Goal: Information Seeking & Learning: Find specific fact

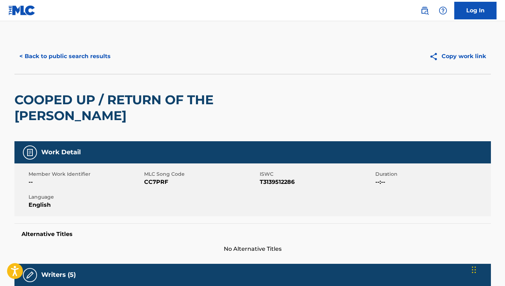
click at [49, 65] on button "< Back to public search results" at bounding box center [64, 57] width 101 height 18
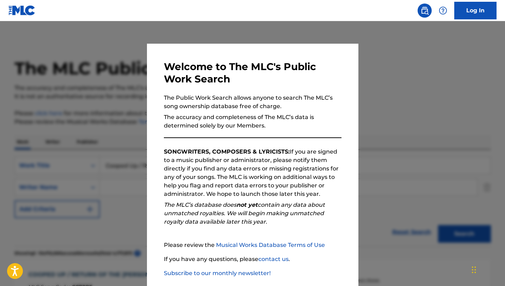
scroll to position [111, 0]
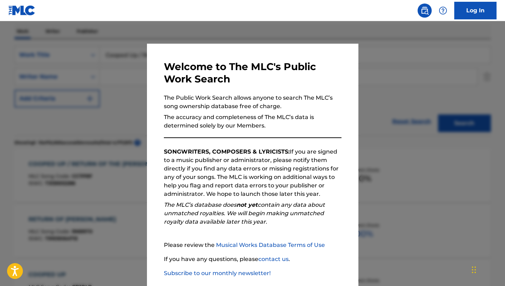
click at [142, 124] on div at bounding box center [252, 164] width 505 height 286
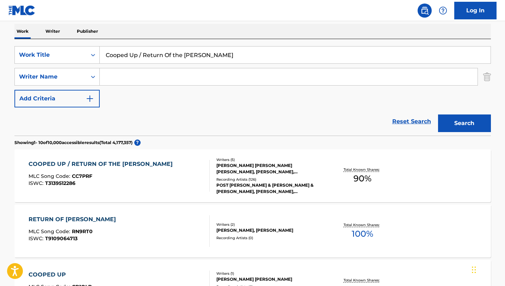
drag, startPoint x: 204, startPoint y: 55, endPoint x: 51, endPoint y: 44, distance: 152.4
click at [51, 44] on div "SearchWithCriteria42187135-267a-45c9-bfd2-93b78639c9fa Work Title Cooped Up / R…" at bounding box center [252, 87] width 477 height 97
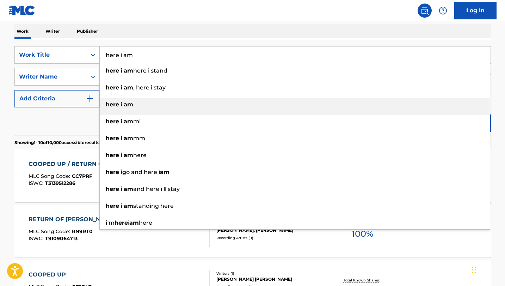
type input "here i am"
click at [130, 106] on strong "am" at bounding box center [129, 104] width 10 height 7
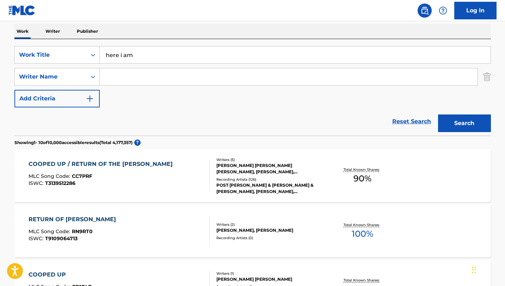
click at [127, 83] on input "Search Form" at bounding box center [289, 76] width 378 height 17
type input "[PERSON_NAME]"
click at [475, 126] on button "Search" at bounding box center [464, 124] width 53 height 18
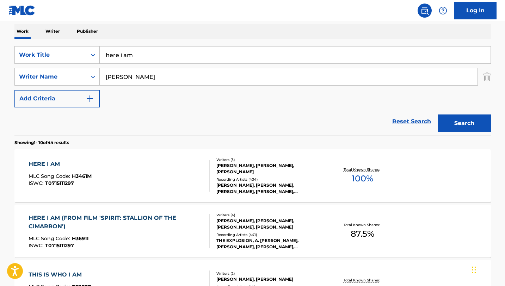
click at [185, 175] on div "HERE I AM MLC Song Code : H3461M ISWC : T0715111297" at bounding box center [119, 176] width 181 height 32
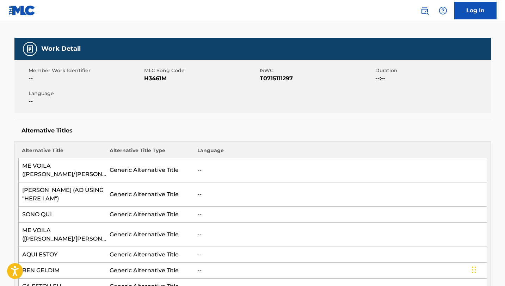
scroll to position [70, 0]
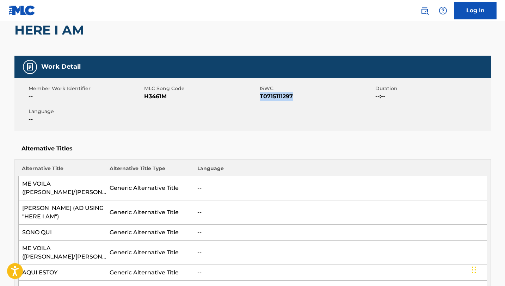
drag, startPoint x: 297, startPoint y: 96, endPoint x: 261, endPoint y: 97, distance: 35.6
click at [261, 97] on span "T0715111297" at bounding box center [317, 96] width 114 height 8
copy span "T0715111297"
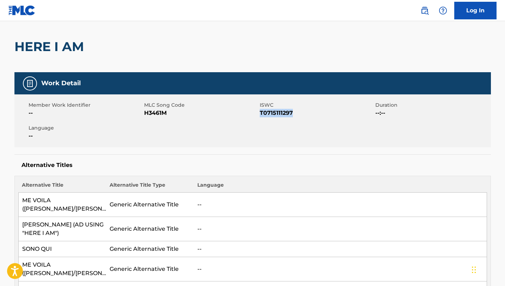
scroll to position [54, 0]
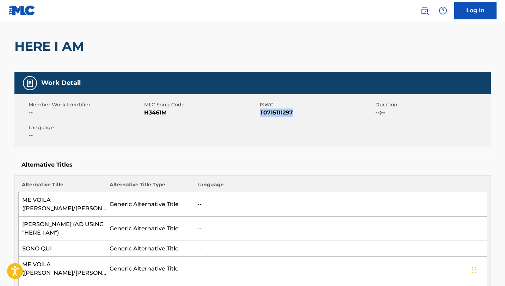
copy span "T0715111297"
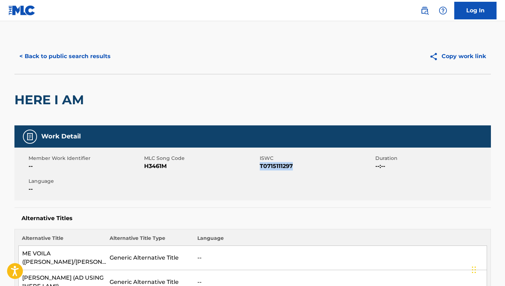
click at [47, 61] on button "< Back to public search results" at bounding box center [64, 57] width 101 height 18
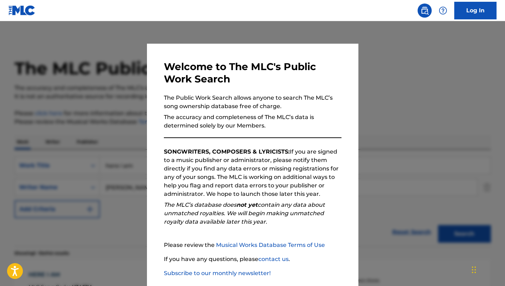
scroll to position [111, 0]
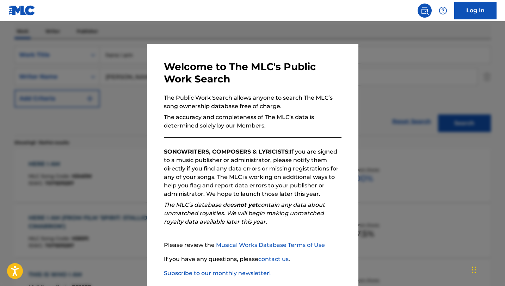
click at [89, 138] on div at bounding box center [252, 164] width 505 height 286
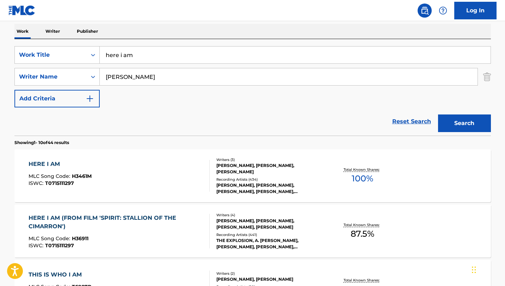
drag, startPoint x: 148, startPoint y: 57, endPoint x: 72, endPoint y: 45, distance: 77.4
click at [72, 45] on div "SearchWithCriteria42187135-267a-45c9-bfd2-93b78639c9fa Work Title here i am Sea…" at bounding box center [252, 87] width 477 height 97
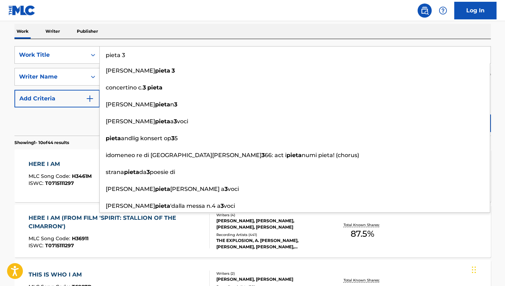
type input "pieta 3"
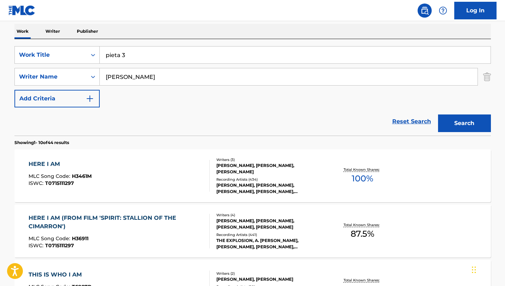
click at [167, 29] on div "Work Writer Publisher" at bounding box center [252, 31] width 477 height 15
drag, startPoint x: 158, startPoint y: 83, endPoint x: 74, endPoint y: 71, distance: 84.8
click at [74, 71] on div "SearchWithCriteriaeacc8aa9-0fa8-4c2a-807d-94bce8d1fafc Writer Name [PERSON_NAME]" at bounding box center [252, 77] width 477 height 18
paste input "Pieta Hotspur"
type input "Pieta Hotspurs"
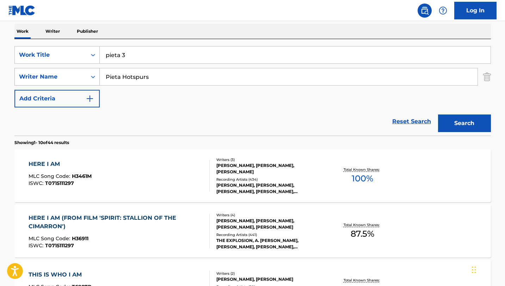
click at [438, 115] on button "Search" at bounding box center [464, 124] width 53 height 18
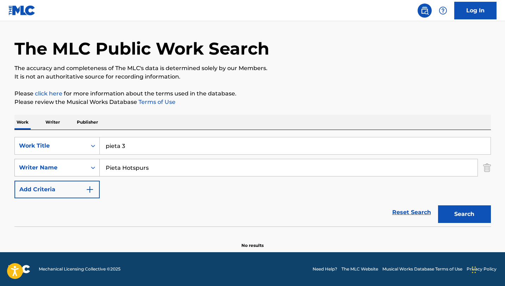
scroll to position [20, 0]
